Goal: Task Accomplishment & Management: Use online tool/utility

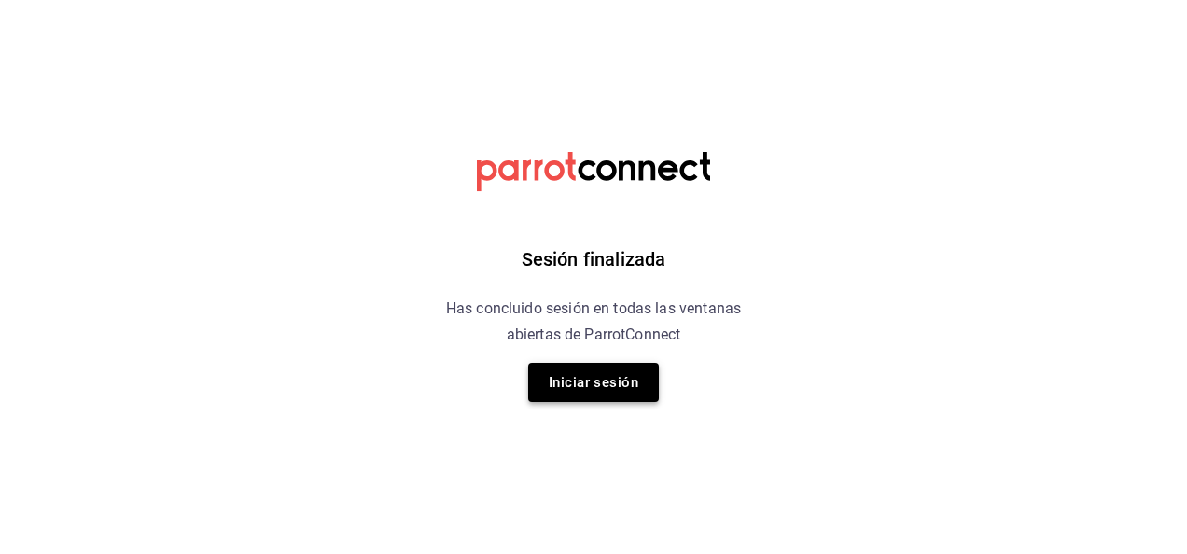
click at [601, 381] on button "Iniciar sesión" at bounding box center [593, 382] width 131 height 39
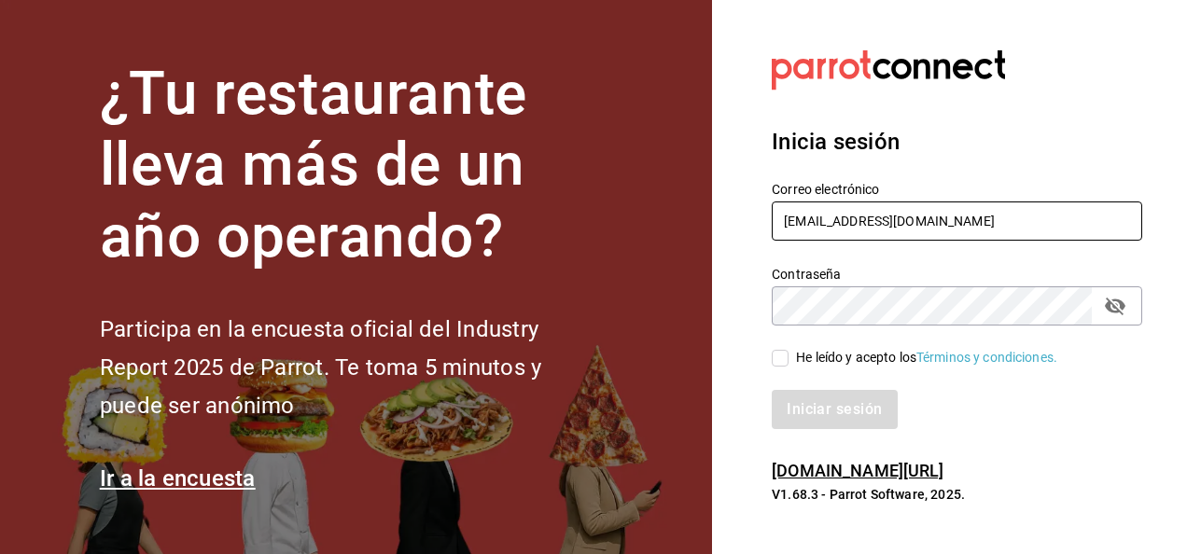
click at [990, 216] on input "grupofranquicias@juriquilla.com" at bounding box center [957, 221] width 370 height 39
type input "ricardolopez.icc@hotmail.com"
drag, startPoint x: 782, startPoint y: 362, endPoint x: 816, endPoint y: 409, distance: 58.0
click at [816, 409] on div "Correo electrónico ricardolopez.icc@hotmail.com Contraseña Contraseña He leído …" at bounding box center [945, 295] width 393 height 272
click at [780, 355] on input "He leído y acepto los Términos y condiciones." at bounding box center [780, 358] width 17 height 17
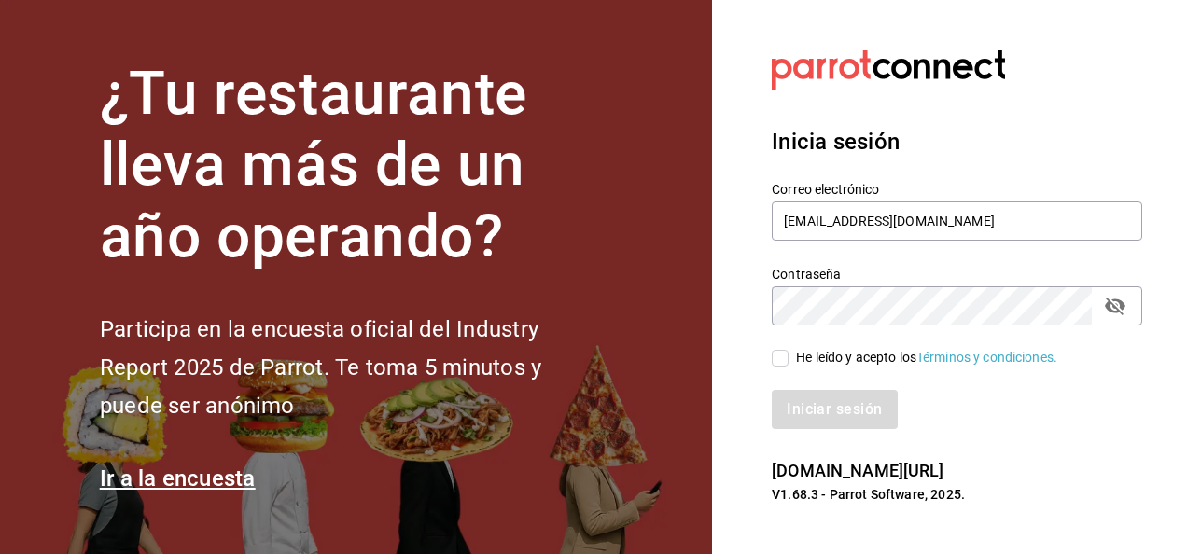
checkbox input "true"
click at [808, 418] on button "Iniciar sesión" at bounding box center [835, 409] width 127 height 39
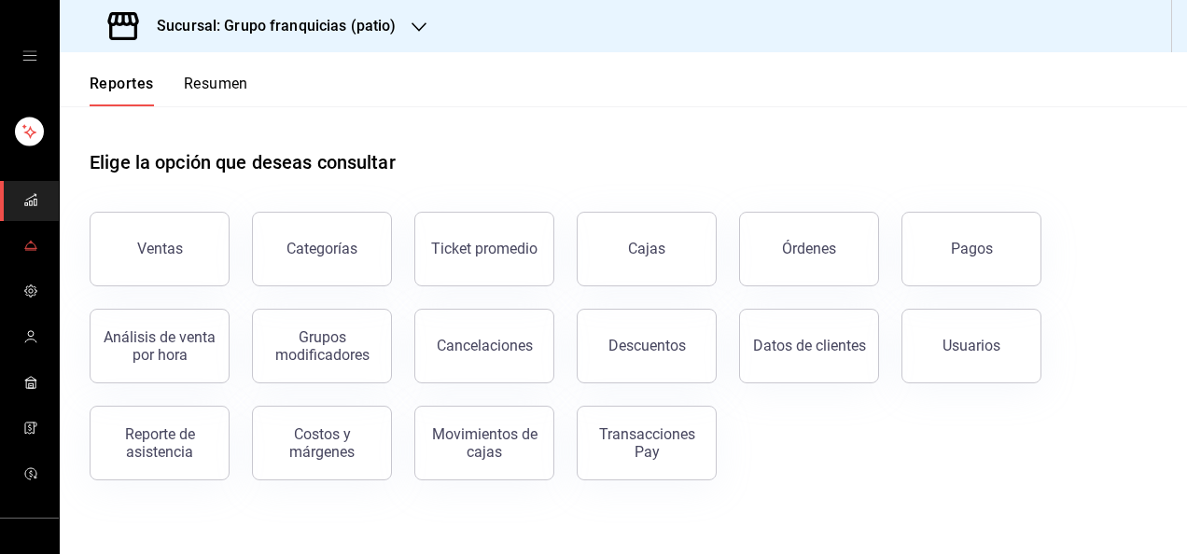
click at [35, 261] on link "mailbox folders" at bounding box center [29, 247] width 59 height 40
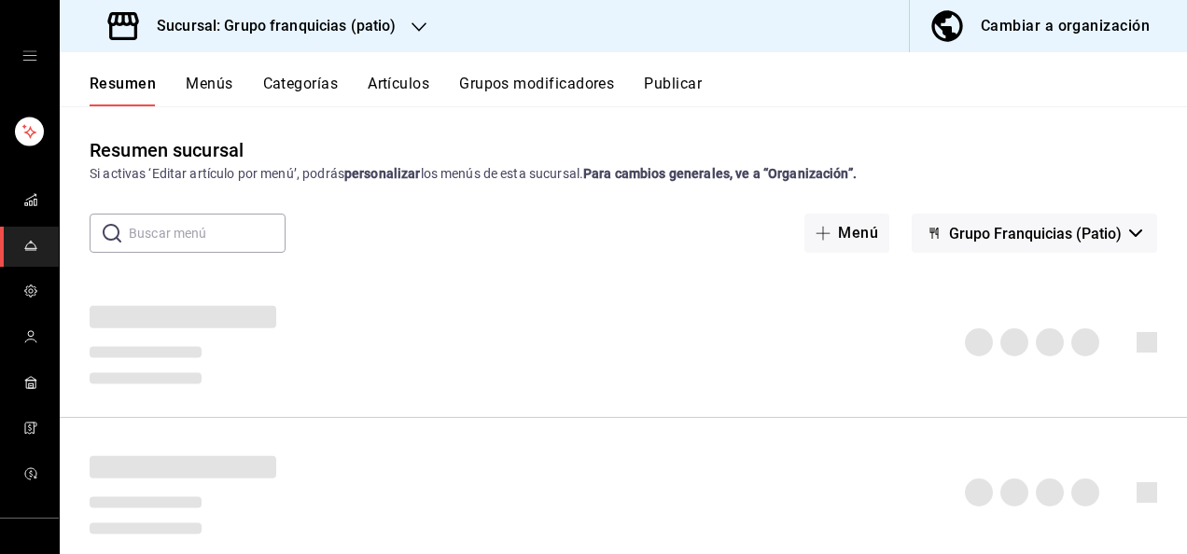
click at [222, 82] on button "Menús" at bounding box center [209, 91] width 47 height 32
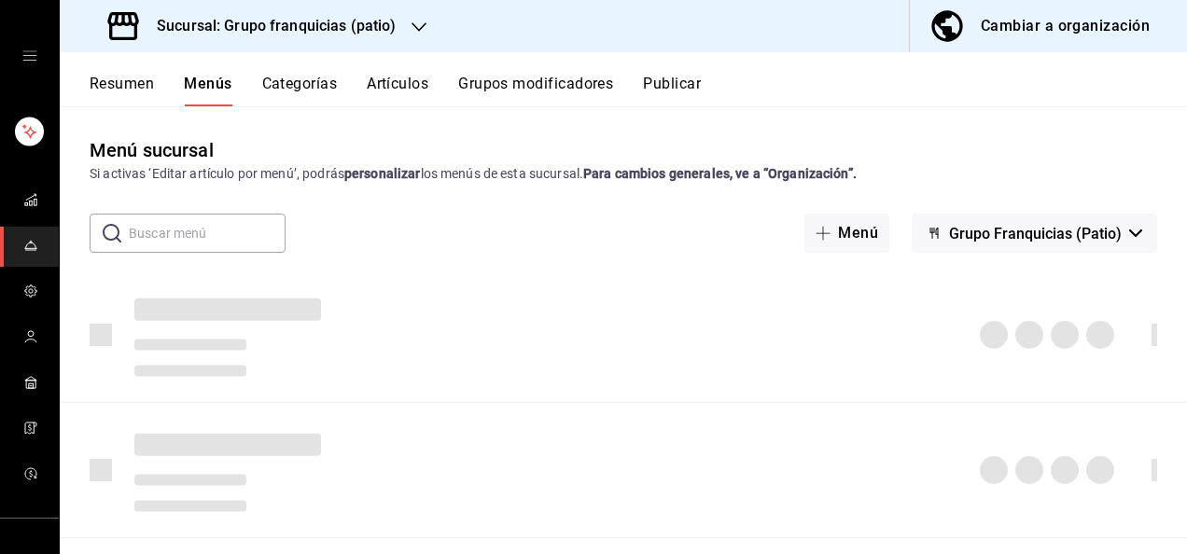
click at [397, 86] on button "Artículos" at bounding box center [398, 91] width 62 height 32
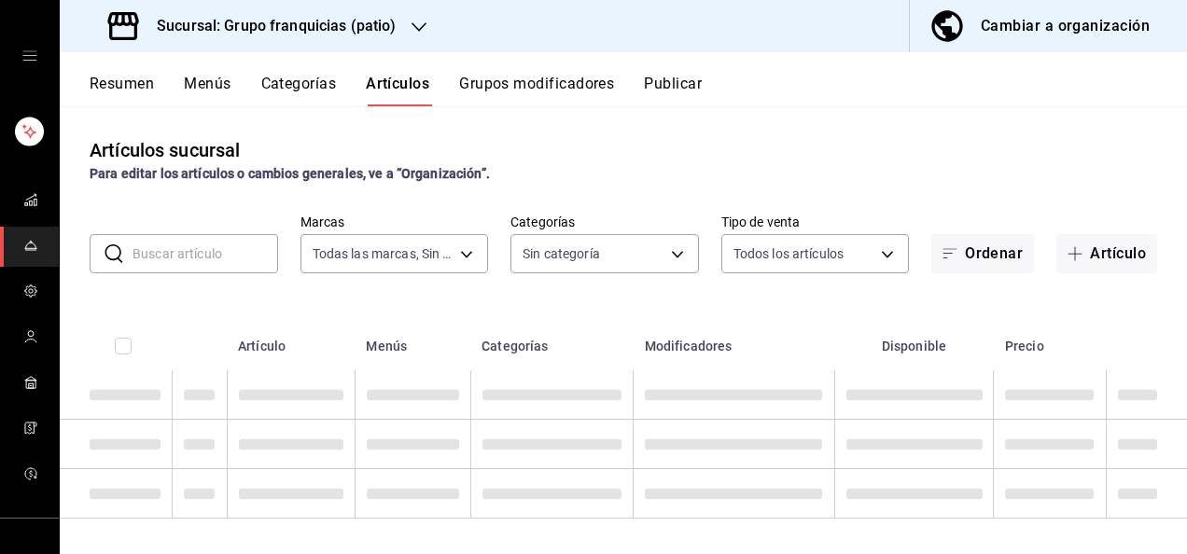
type input "e7eab595-ead1-4094-8dde-5ba67c403731"
click at [188, 248] on input "text" at bounding box center [205, 253] width 146 height 37
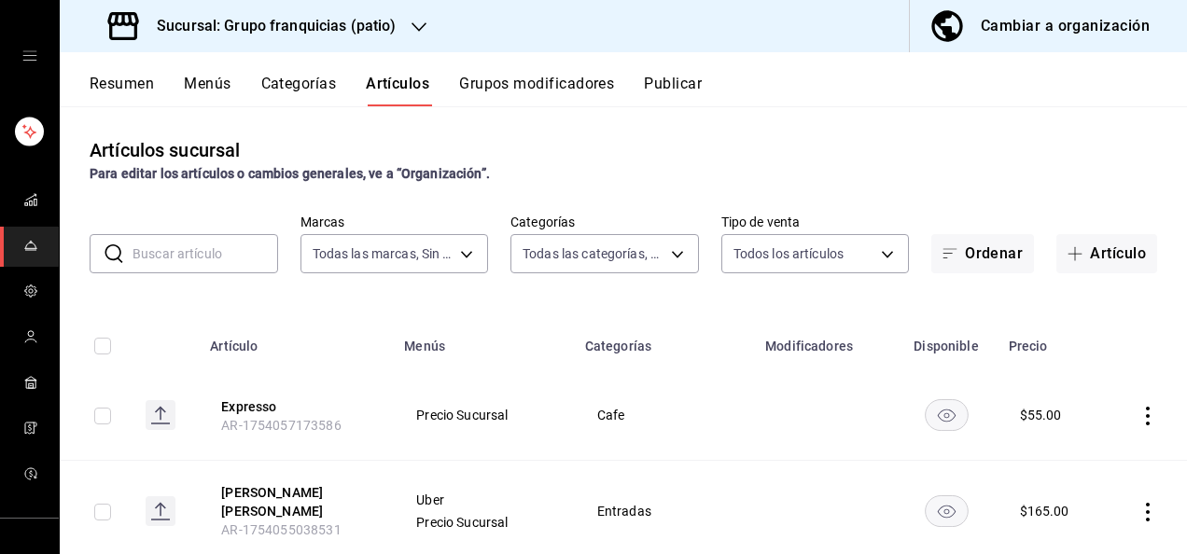
type input "185f6c52-6460-4a33-8924-28c47dd79e14,2eafb6f7-fe5b-4d8f-948a-ac9ea2284456,e53fd…"
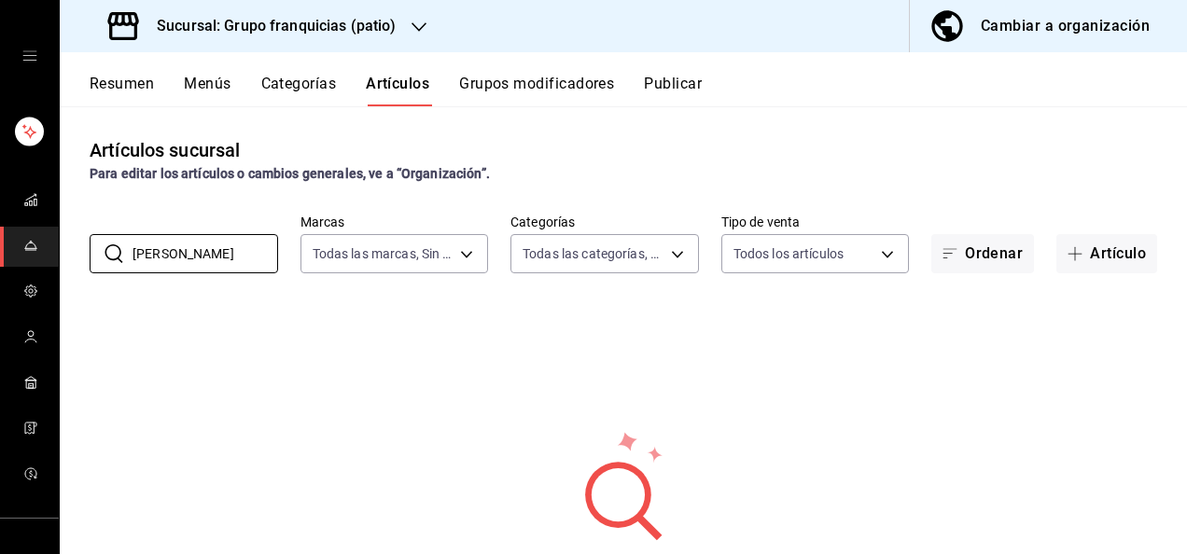
type input "kimbap"
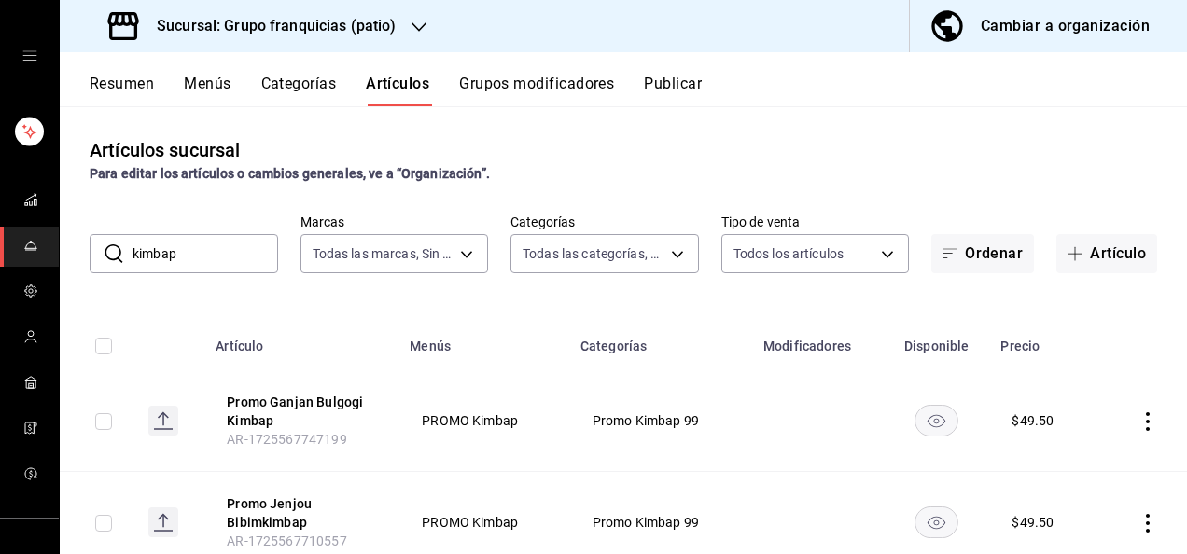
click at [114, 252] on icon at bounding box center [114, 254] width 22 height 22
